Goal: Navigation & Orientation: Find specific page/section

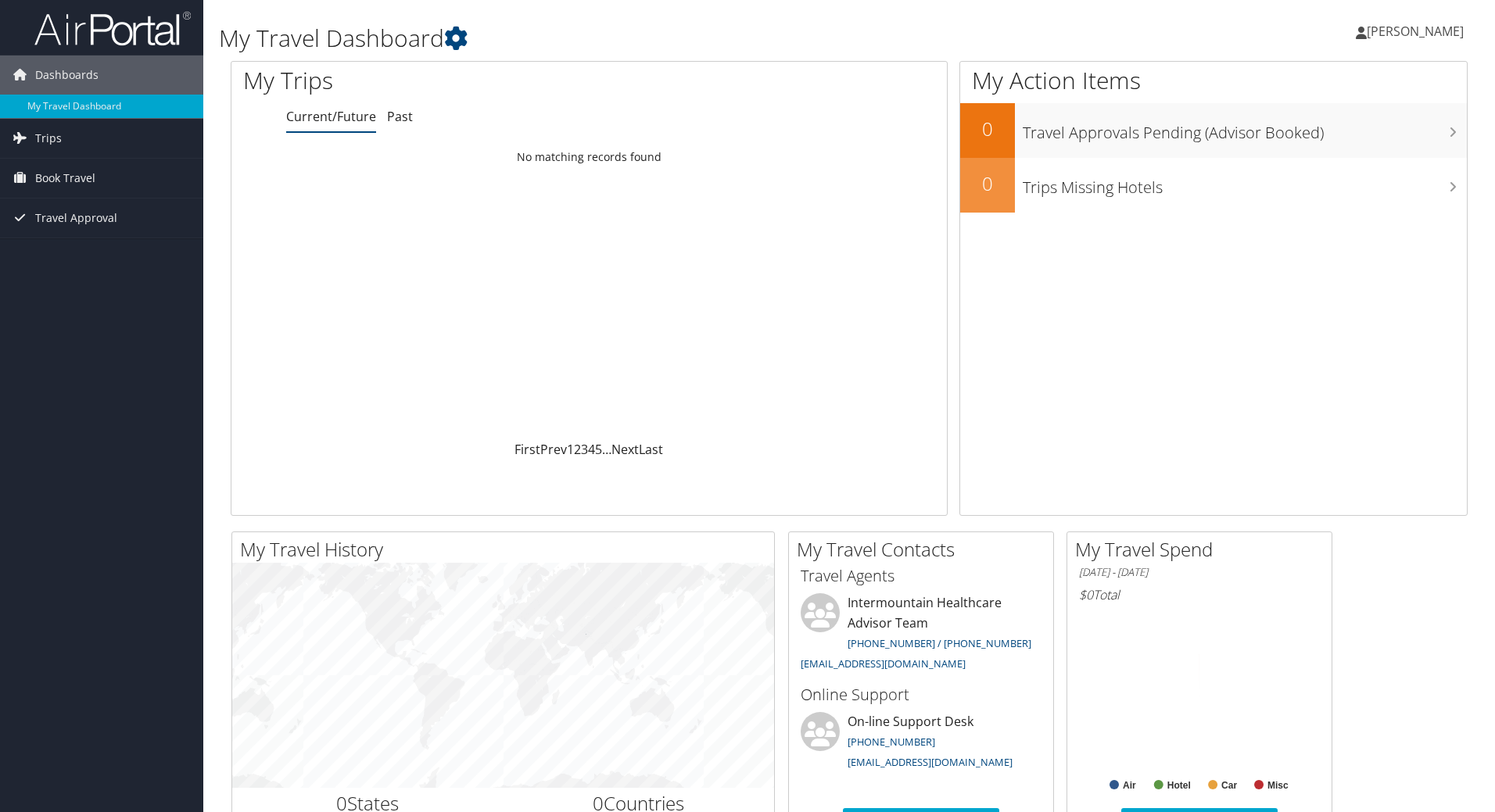
click at [401, 115] on link "Past" at bounding box center [400, 116] width 26 height 17
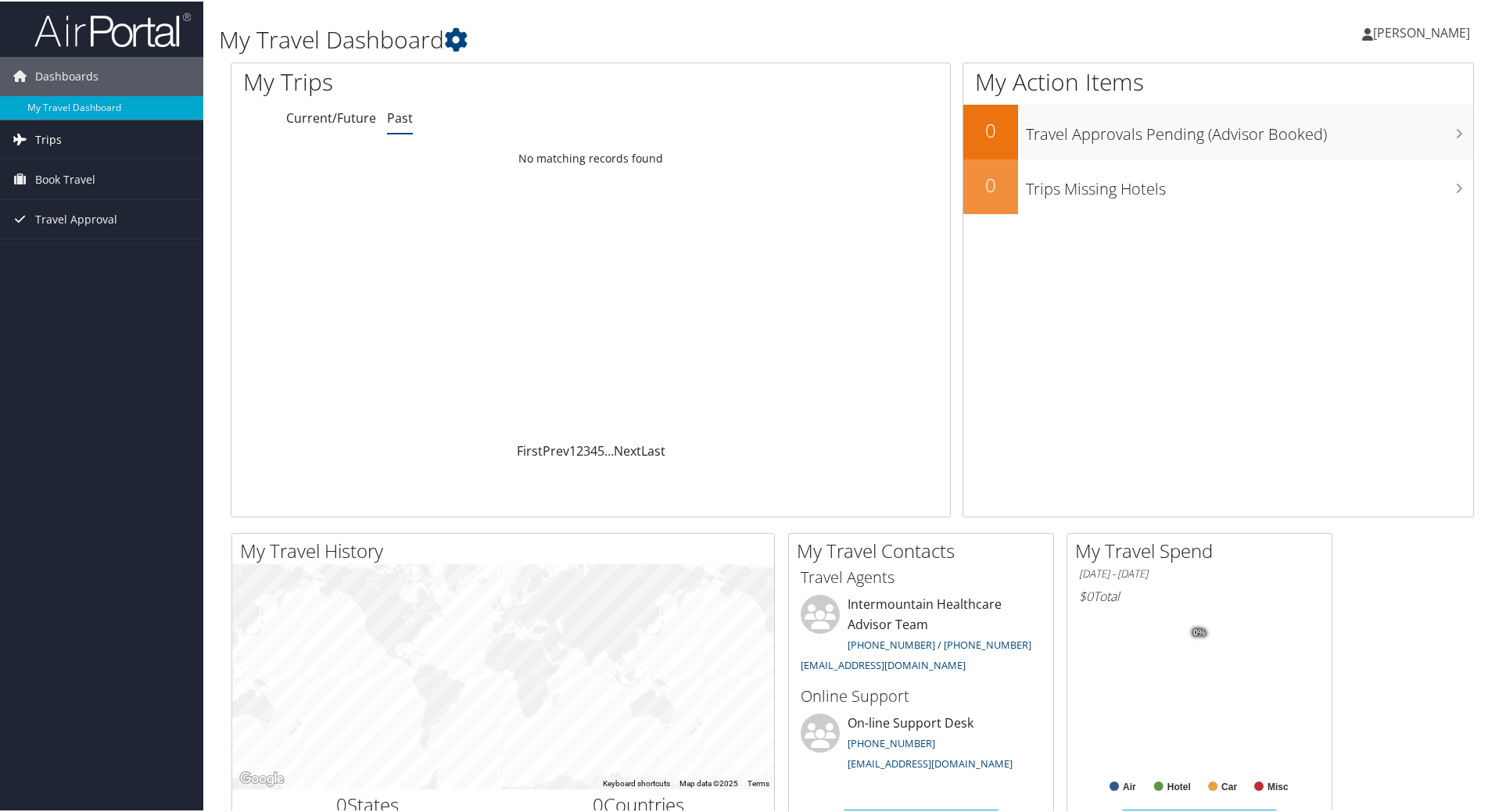
click at [76, 146] on link "Trips" at bounding box center [102, 138] width 203 height 39
click at [75, 202] on link "Past Trips" at bounding box center [102, 193] width 203 height 24
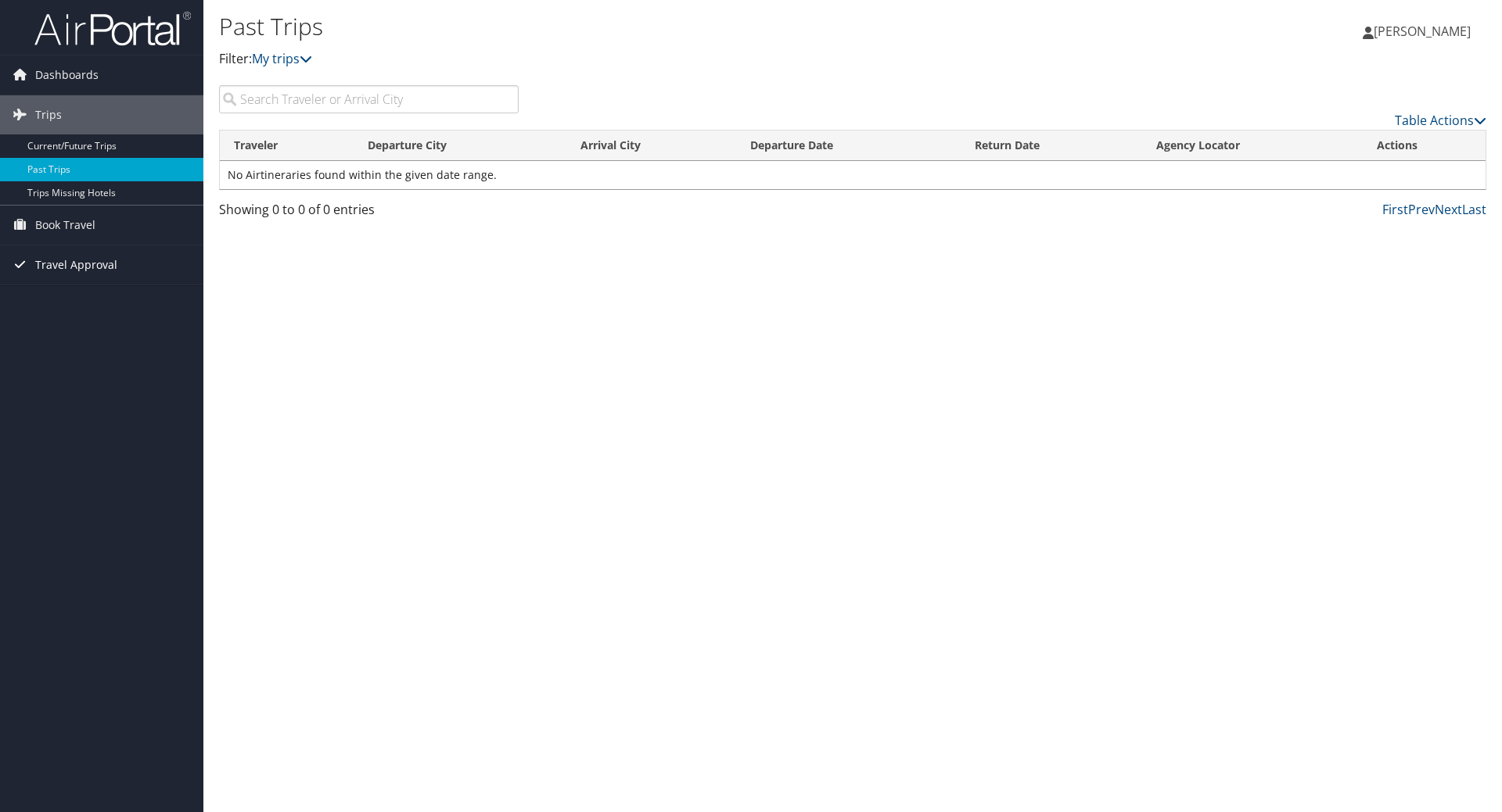
click at [73, 266] on span "Travel Approval" at bounding box center [76, 265] width 82 height 39
click at [65, 231] on span "Book Travel" at bounding box center [65, 225] width 60 height 39
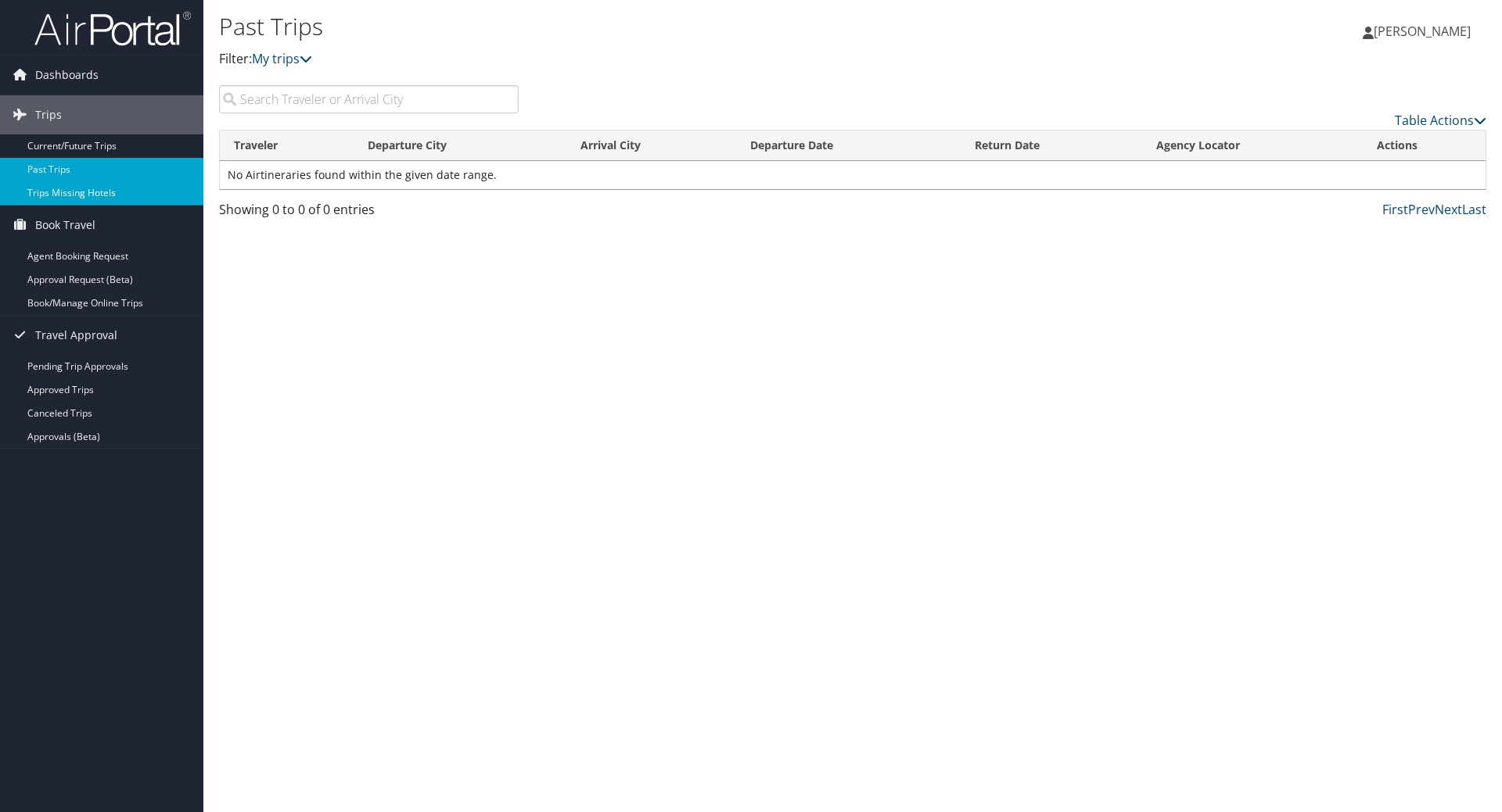
click at [84, 194] on link "Trips Missing Hotels" at bounding box center [102, 193] width 203 height 24
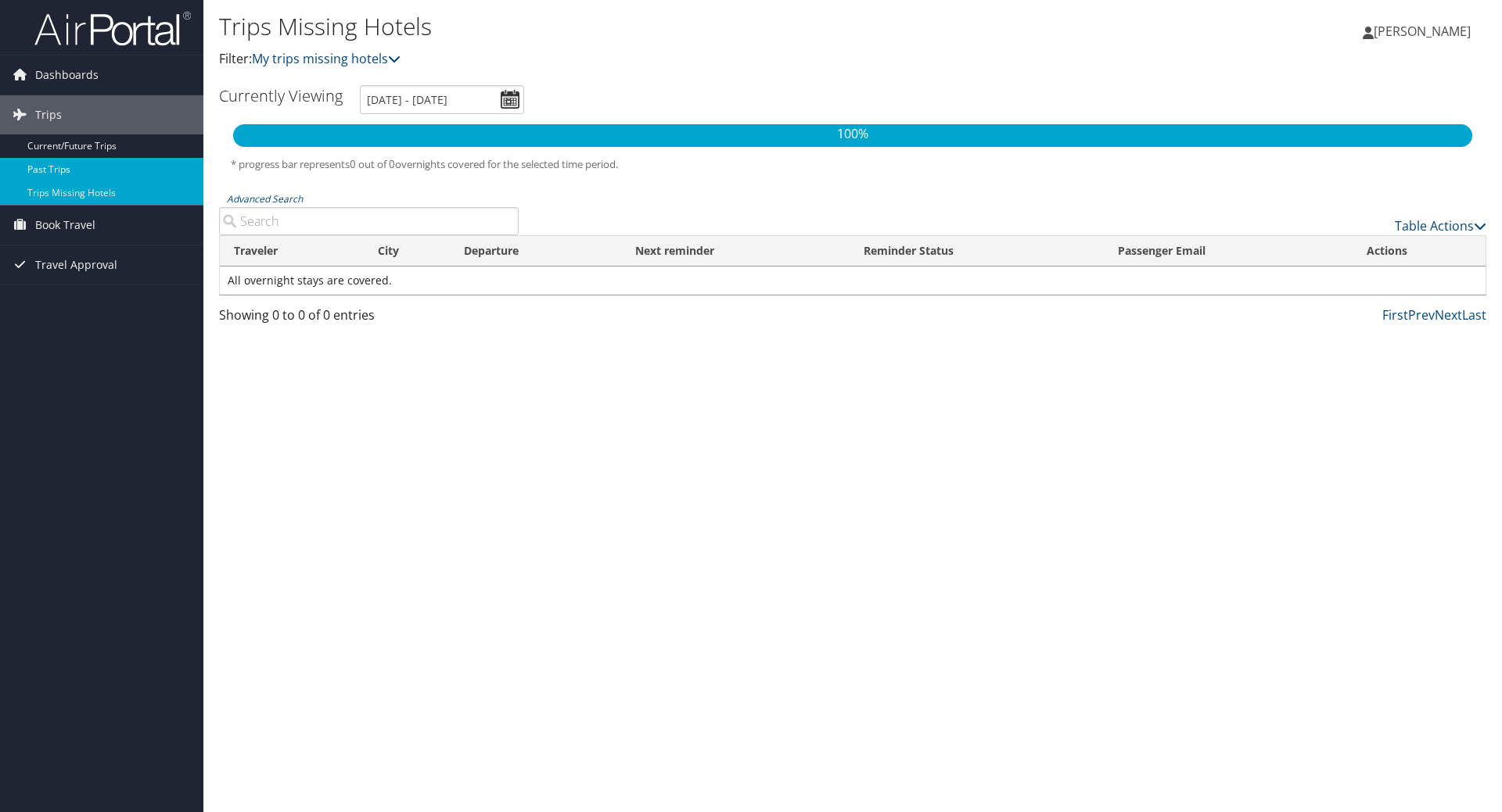
click at [102, 180] on link "Past Trips" at bounding box center [102, 170] width 203 height 24
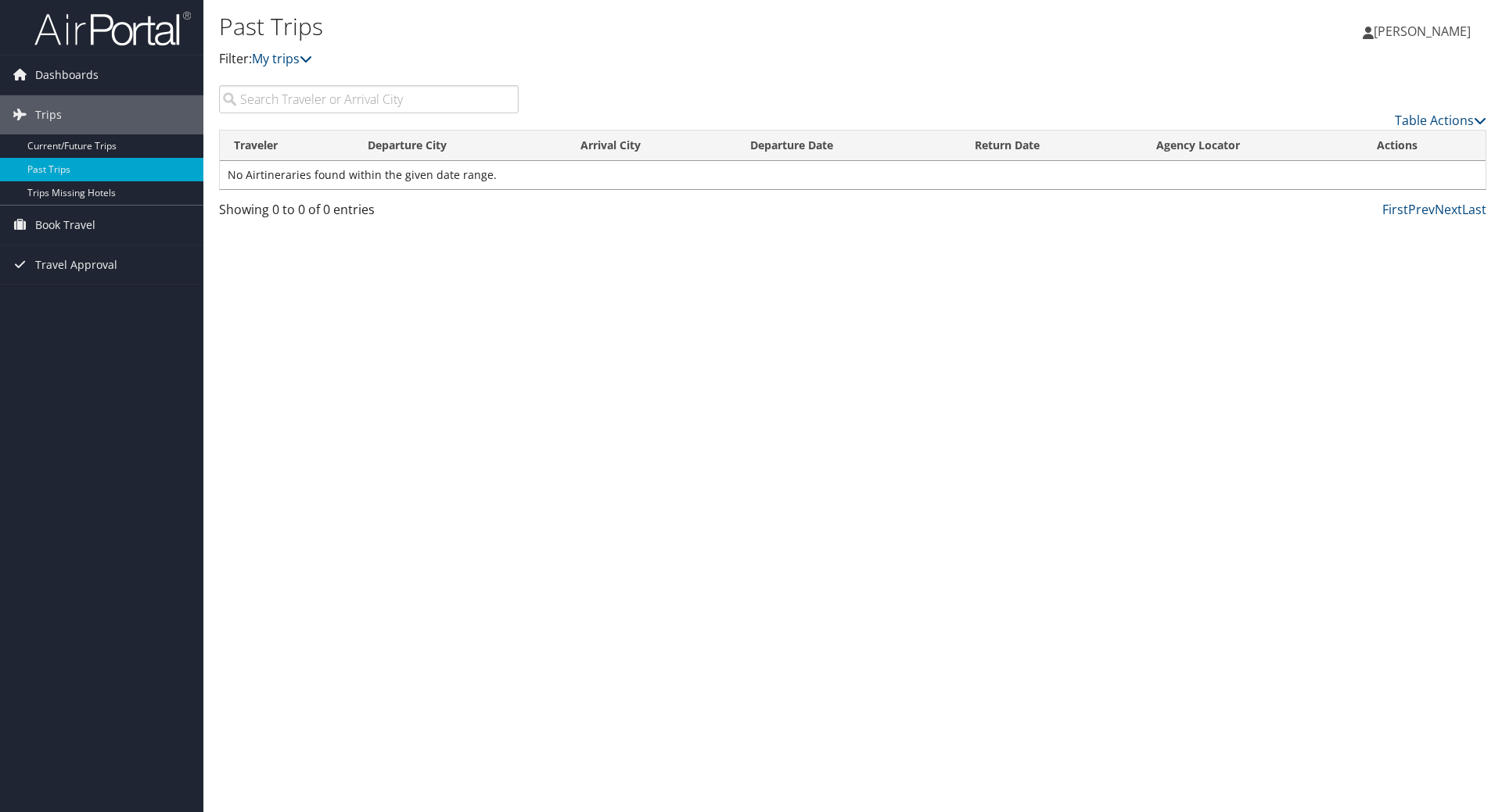
click at [905, 378] on div "Past Trips Filter: My trips Lydia Thompson Lydia Thompson My Settings Travel Ag…" at bounding box center [852, 406] width 1298 height 812
click at [658, 454] on div "Past Trips Filter: My trips Lydia Thompson Lydia Thompson My Settings Travel Ag…" at bounding box center [852, 406] width 1298 height 812
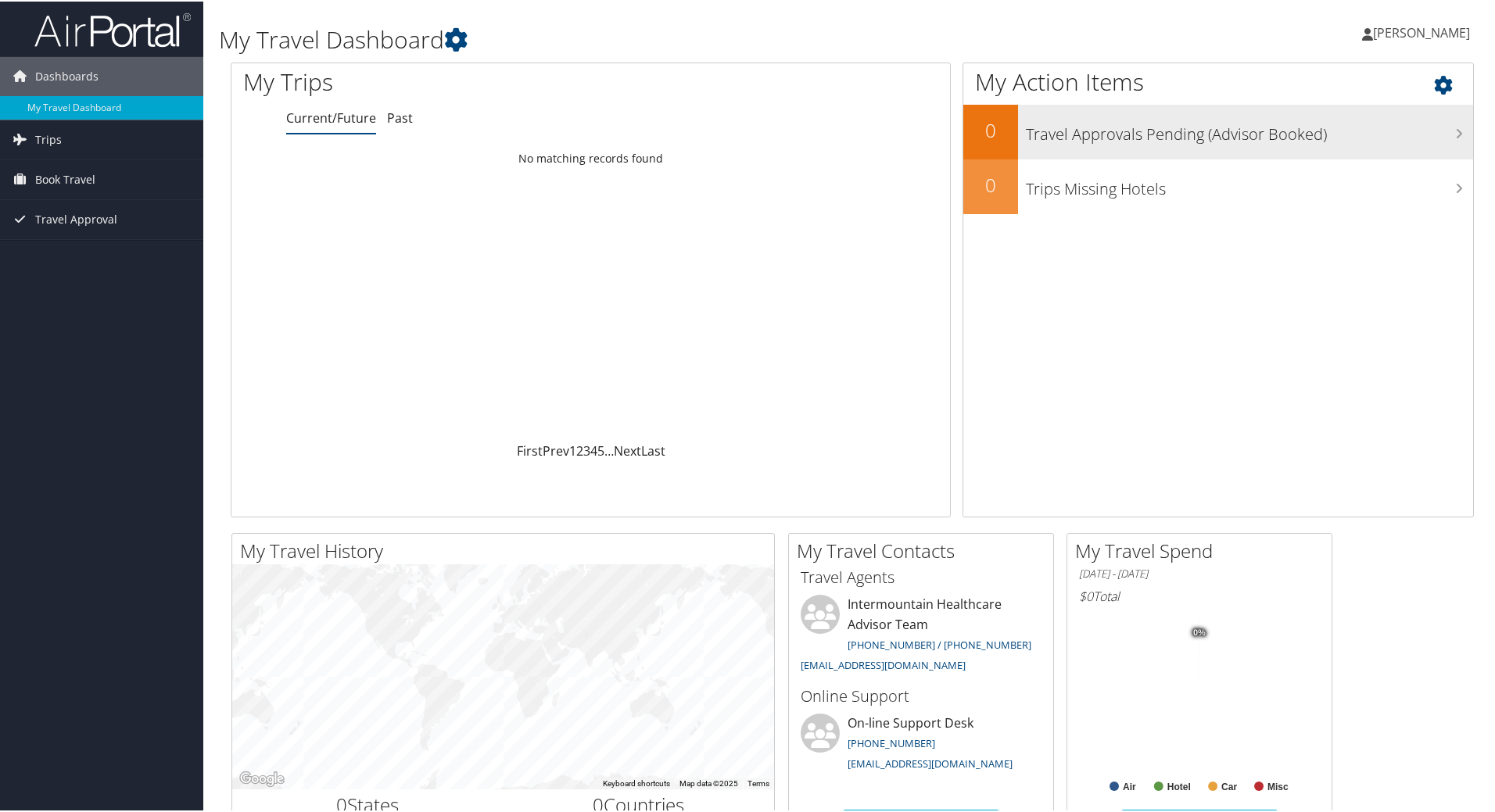
click at [1197, 130] on h3 "Travel Approvals Pending (Advisor Booked)" at bounding box center [1249, 129] width 447 height 30
